Goal: Information Seeking & Learning: Check status

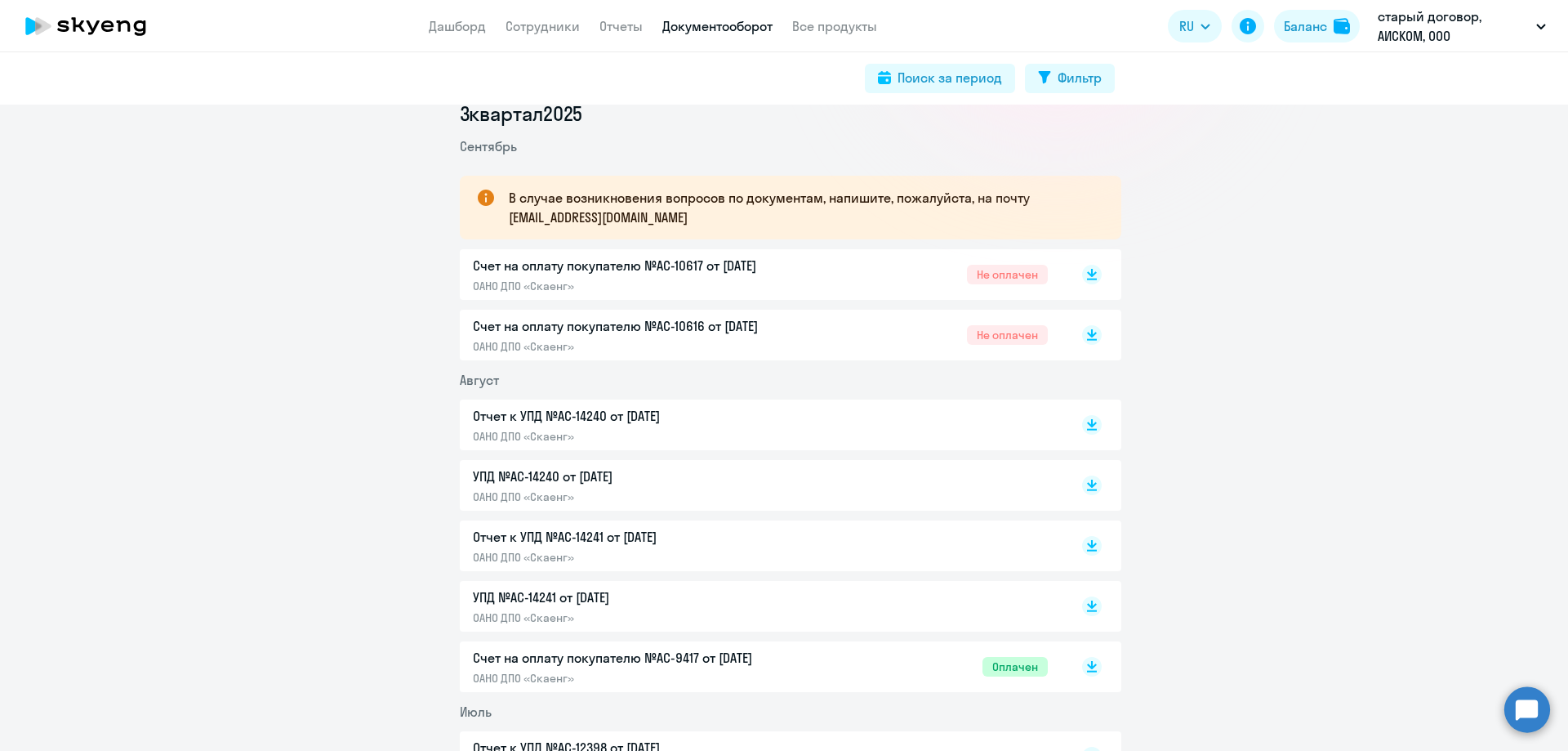
scroll to position [245, 0]
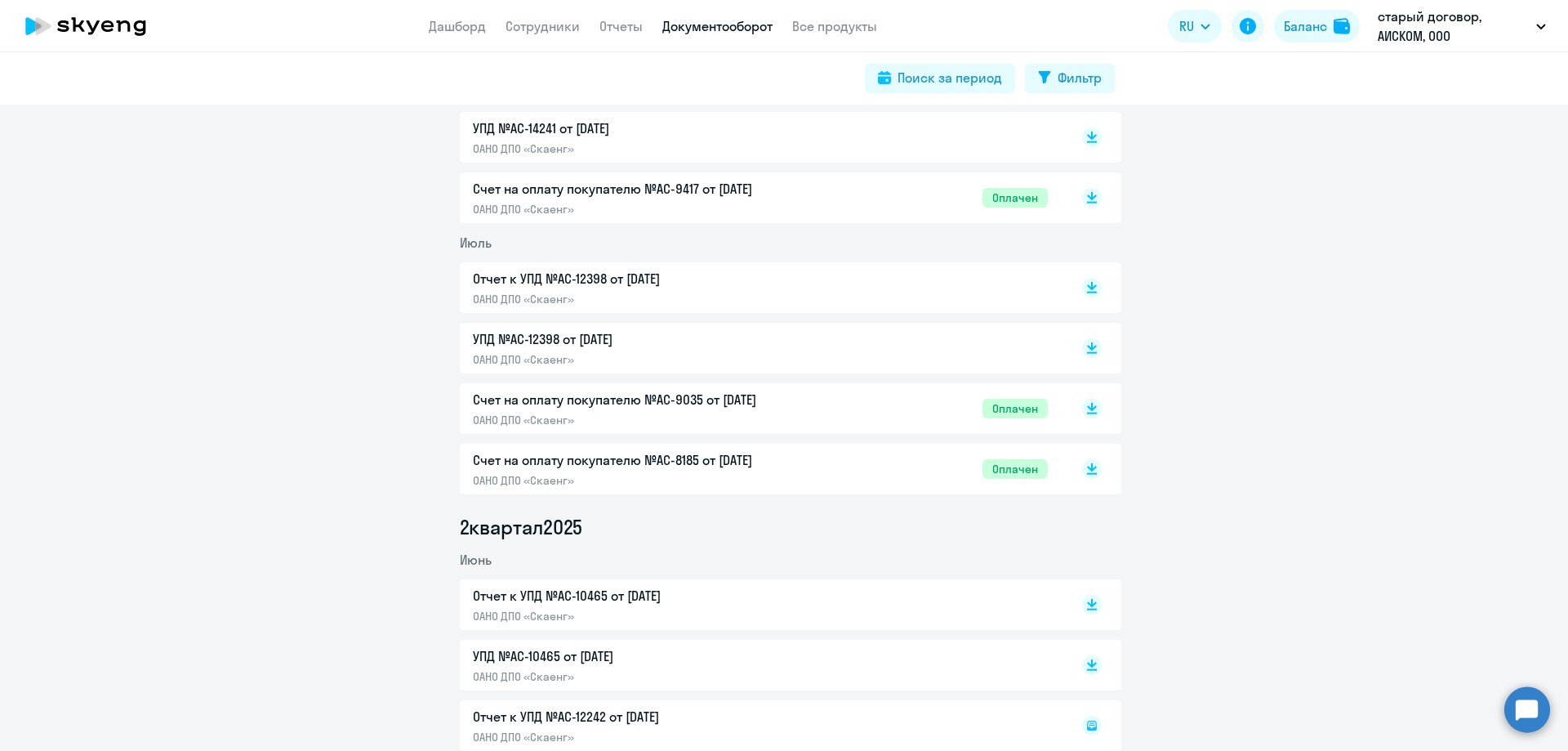
scroll to position [735, 0]
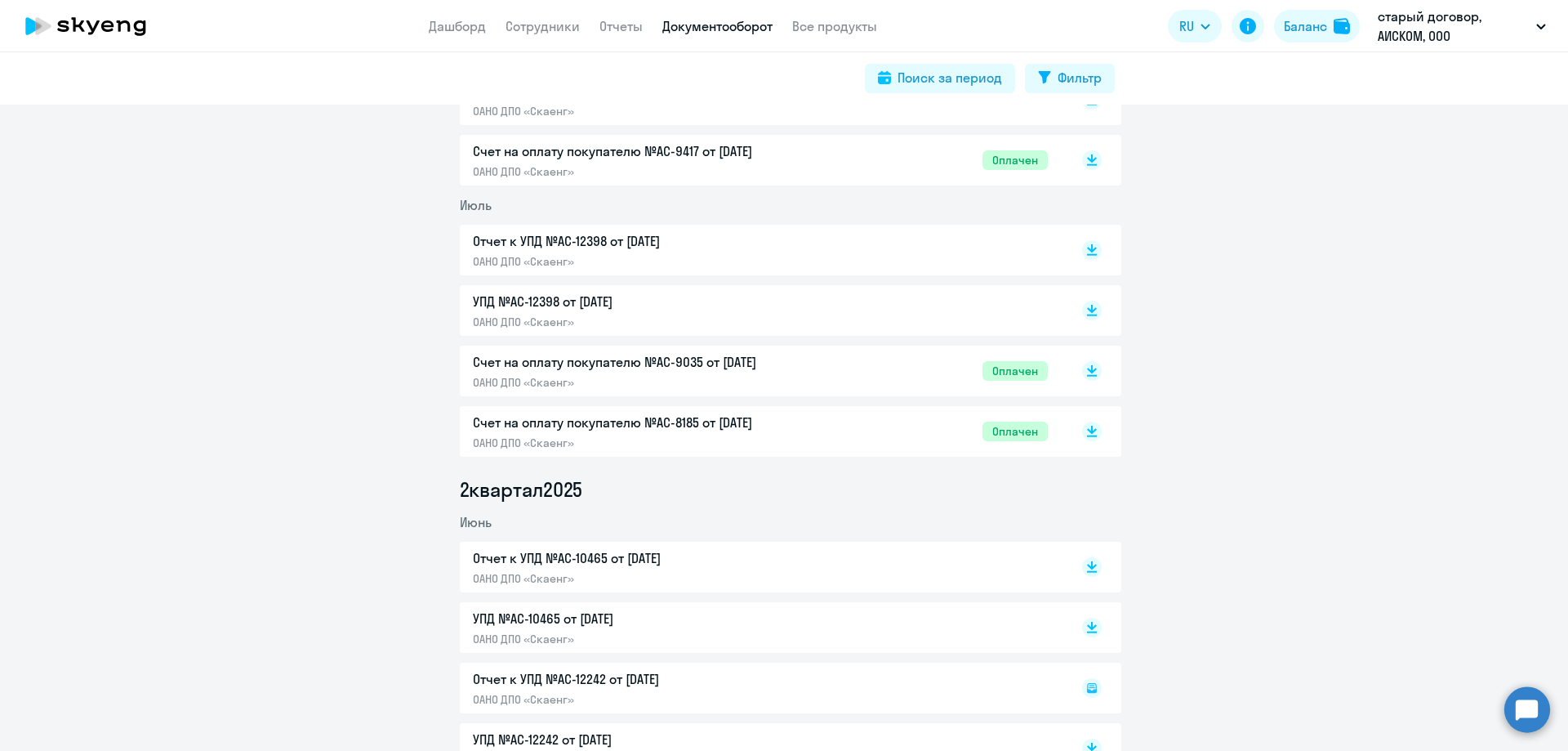
click at [721, 496] on li "2 квартал 2025" at bounding box center [791, 489] width 662 height 27
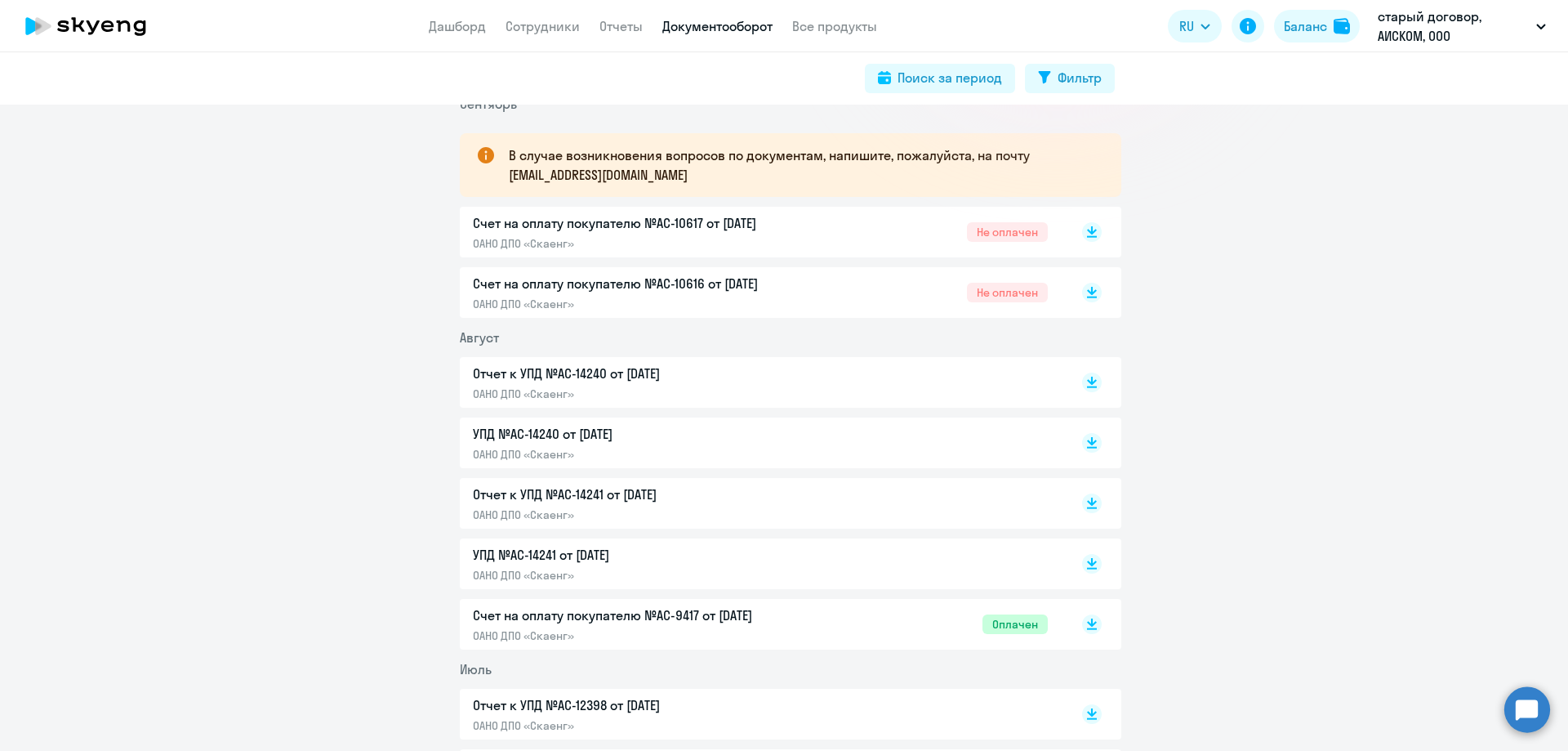
scroll to position [245, 0]
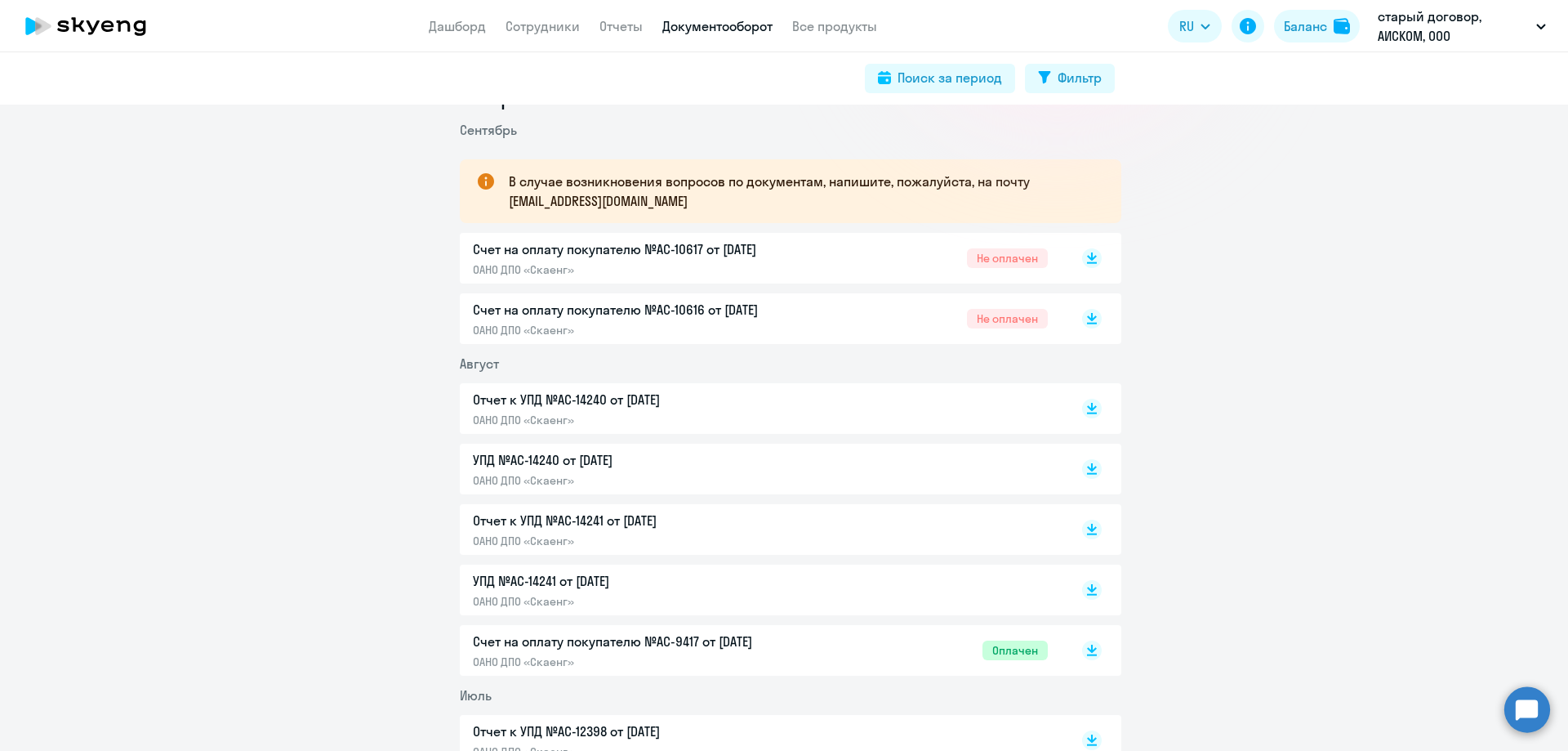
click at [653, 473] on p "ОАНО ДПО «Скаенг»" at bounding box center [645, 480] width 343 height 15
click at [820, 256] on div "Счет на оплату покупателю №AC-10617 от [DATE] ОАНО ДПО «Скаенг» Не оплачен" at bounding box center [761, 258] width 575 height 37
click at [859, 251] on div "Счет на оплату покупателю №AC-10617 от [DATE] ОАНО ДПО «Скаенг» Не оплачен" at bounding box center [761, 258] width 575 height 37
click at [846, 312] on div "Счет на оплату покупателю №AC-10616 от [DATE] ОАНО ДПО «Скаенг» Не оплачен" at bounding box center [761, 318] width 575 height 37
click at [761, 422] on p "ОАНО ДПО «Скаенг»" at bounding box center [645, 419] width 343 height 15
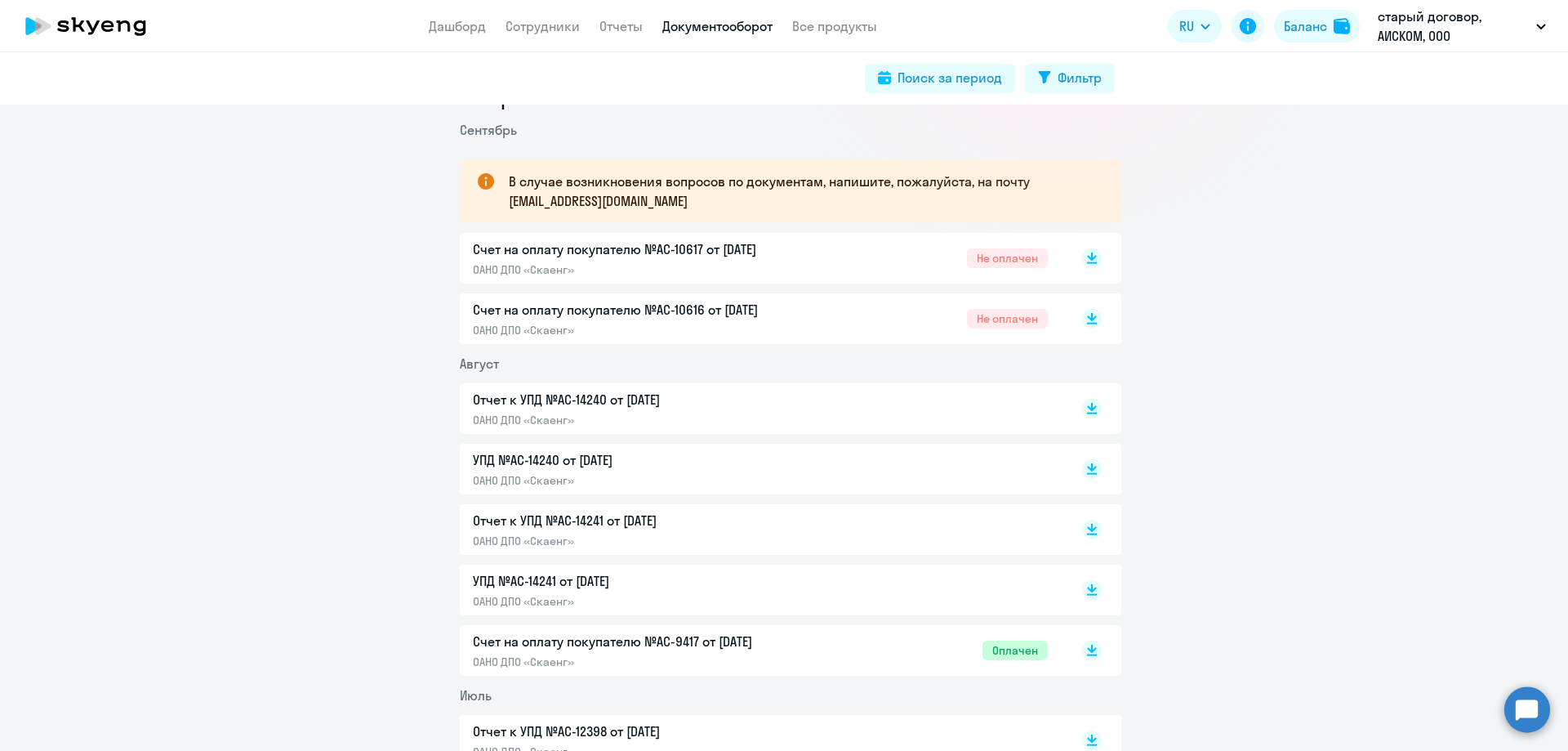
click at [715, 470] on div "УПД №AC-14240 от [DATE] ОАНО ДПО «Скаенг»" at bounding box center [645, 469] width 343 height 37
click at [761, 515] on p "Отчет к УПД №AC-14241 от [DATE]" at bounding box center [645, 520] width 343 height 19
click at [726, 585] on p "УПД №AC-14241 от [DATE]" at bounding box center [645, 580] width 343 height 19
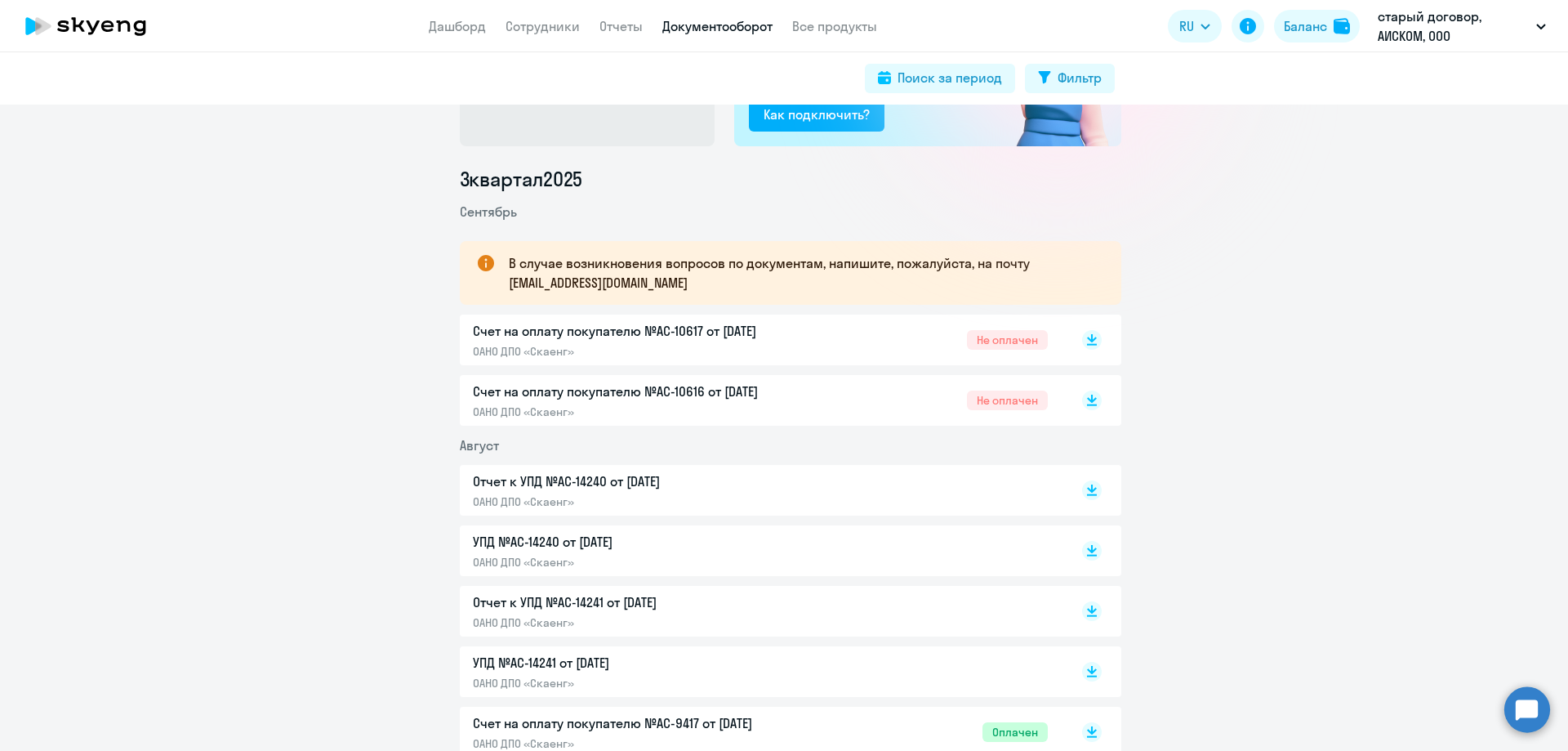
scroll to position [0, 0]
